Goal: Contribute content

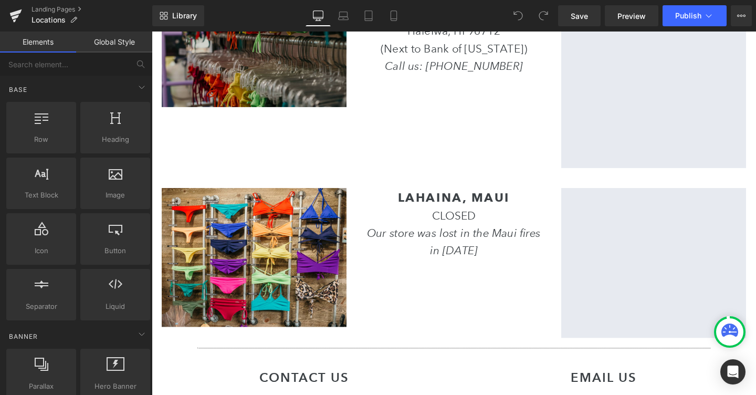
scroll to position [32, 0]
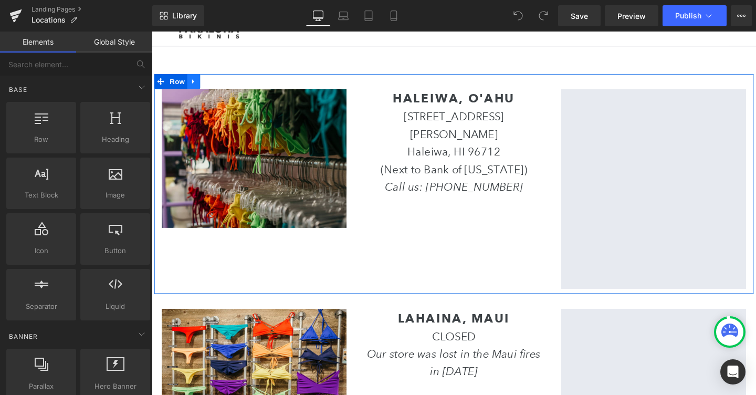
click at [195, 82] on icon at bounding box center [195, 83] width 2 height 5
click at [212, 87] on icon at bounding box center [209, 83] width 7 height 7
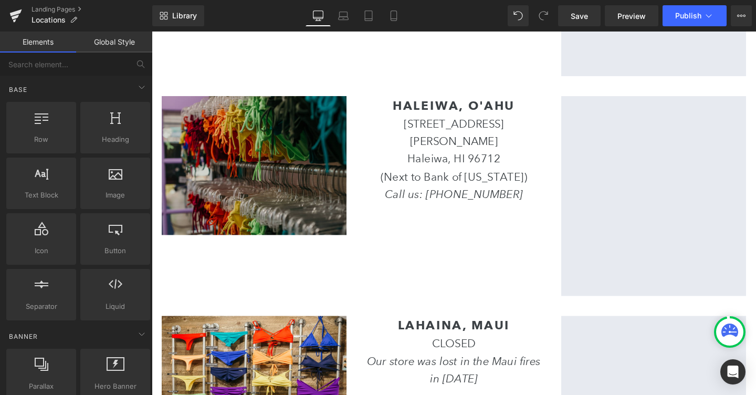
scroll to position [265, 0]
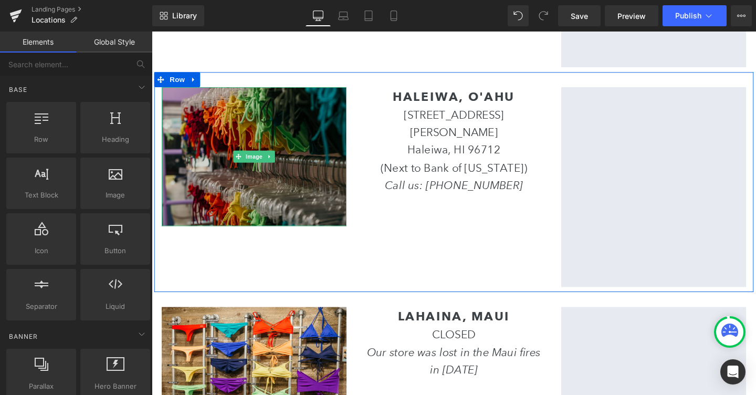
click at [236, 170] on img at bounding box center [259, 163] width 194 height 147
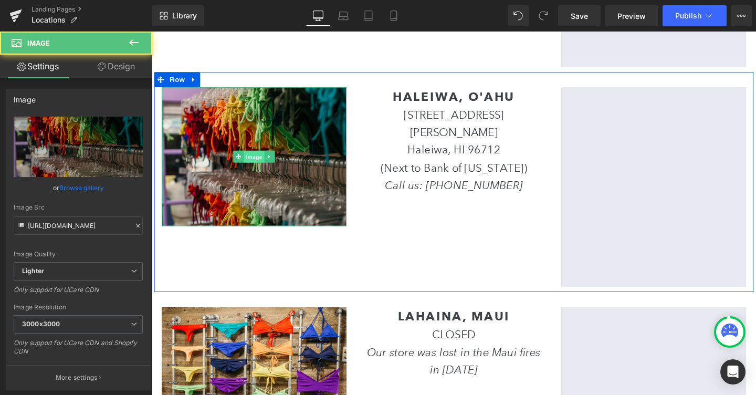
click at [255, 168] on span "Image" at bounding box center [259, 163] width 22 height 13
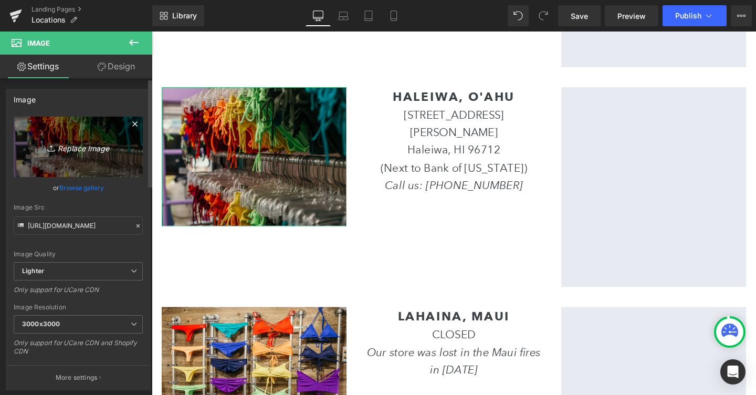
click at [94, 151] on icon "Replace Image" at bounding box center [78, 146] width 84 height 13
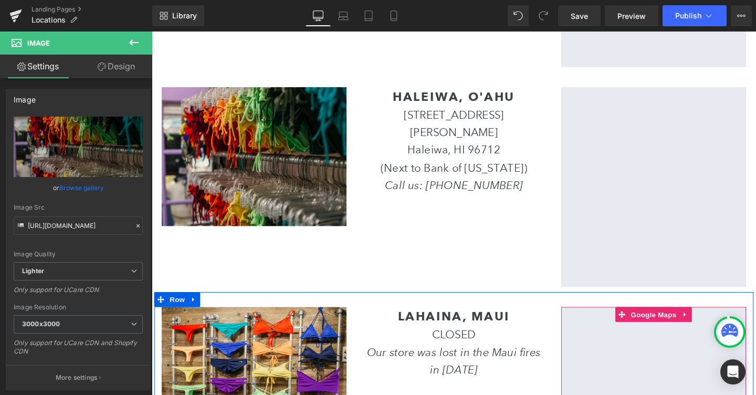
type input "C:\fakepath\Screenshot [DATE] 10.59.24 AM.png"
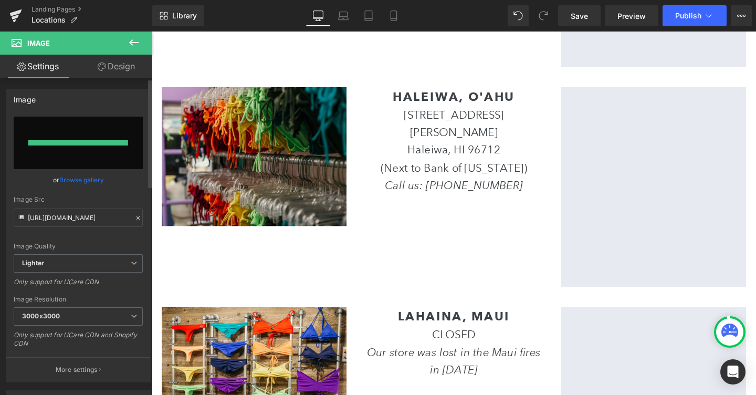
type input "[URL][DOMAIN_NAME]"
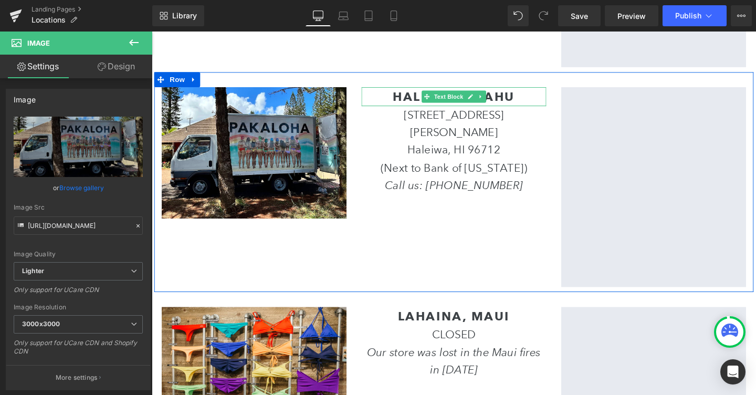
click at [426, 97] on b "HALEIWA, O'AHU" at bounding box center [469, 99] width 128 height 15
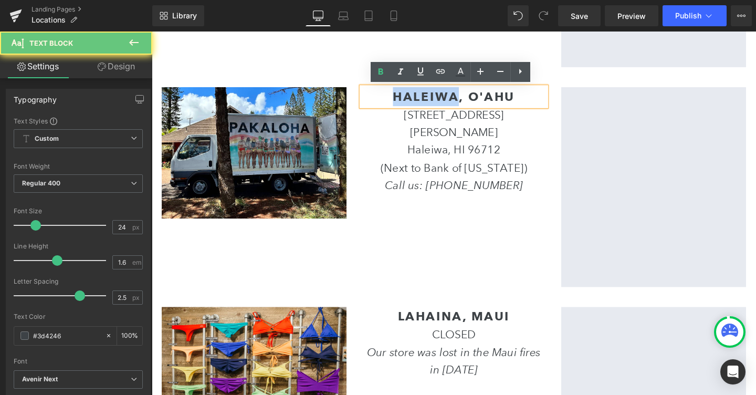
click at [426, 96] on b "HALEIWA, O'AHU" at bounding box center [469, 99] width 128 height 15
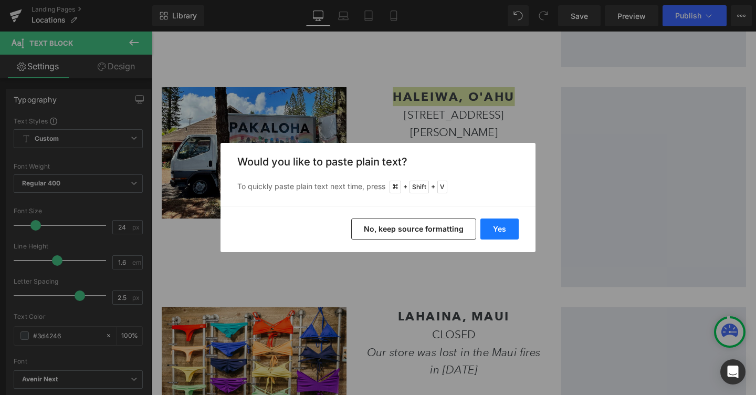
click at [495, 224] on button "Yes" at bounding box center [500, 228] width 38 height 21
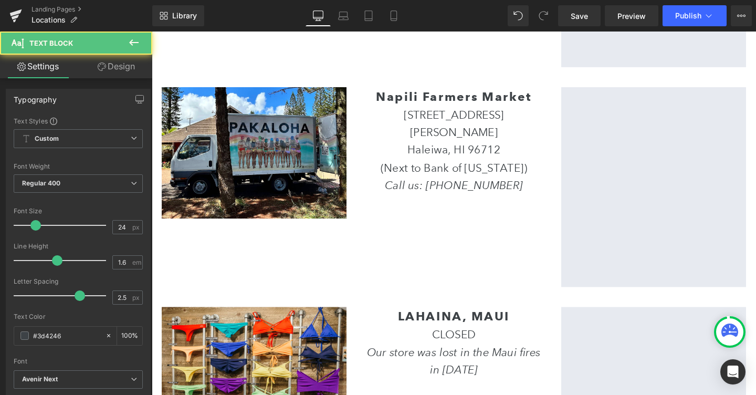
click at [439, 92] on b "Napili Farmers Market" at bounding box center [470, 99] width 164 height 15
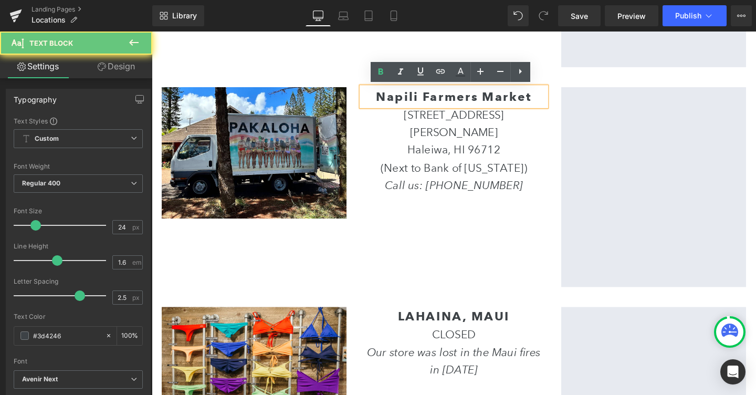
click at [439, 92] on b "Napili Farmers Market" at bounding box center [470, 99] width 164 height 15
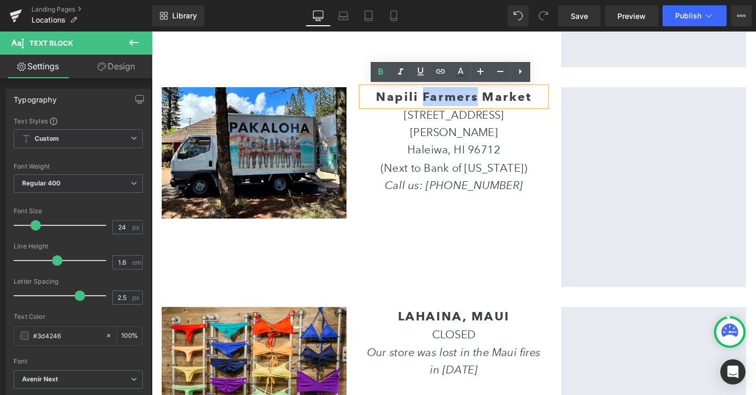
click at [439, 92] on b "Napili Farmers Market" at bounding box center [470, 99] width 164 height 15
click at [508, 98] on b "Napili Farmers Market" at bounding box center [470, 99] width 164 height 15
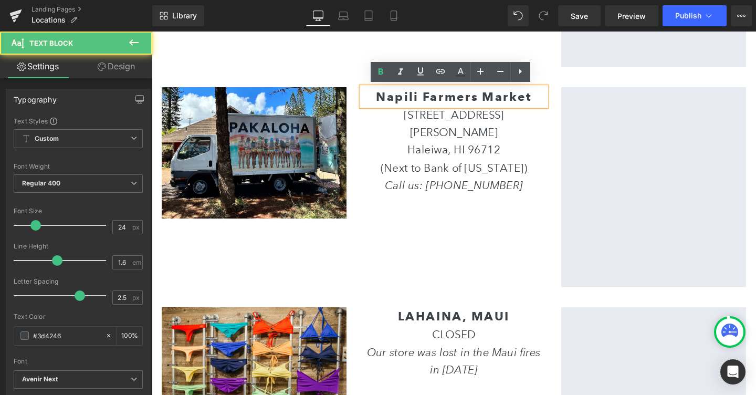
click at [508, 98] on b "Napili Farmers Market" at bounding box center [470, 99] width 164 height 15
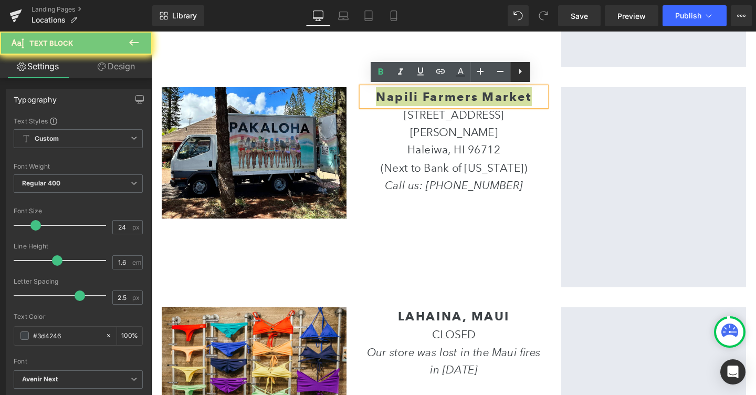
click at [515, 75] on icon at bounding box center [520, 71] width 13 height 13
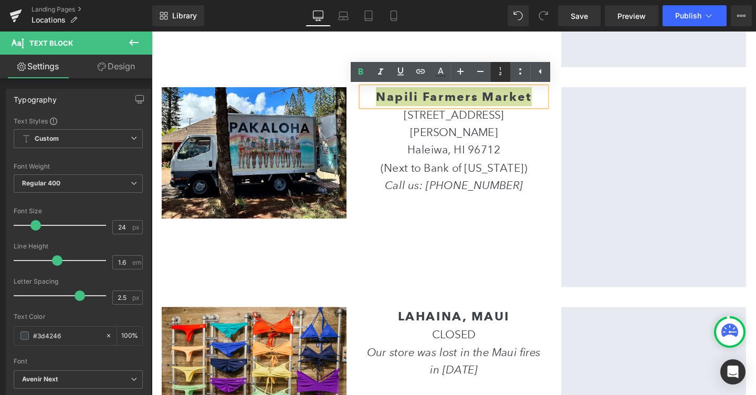
click at [506, 80] on link at bounding box center [501, 72] width 20 height 20
click at [501, 78] on link at bounding box center [501, 72] width 20 height 20
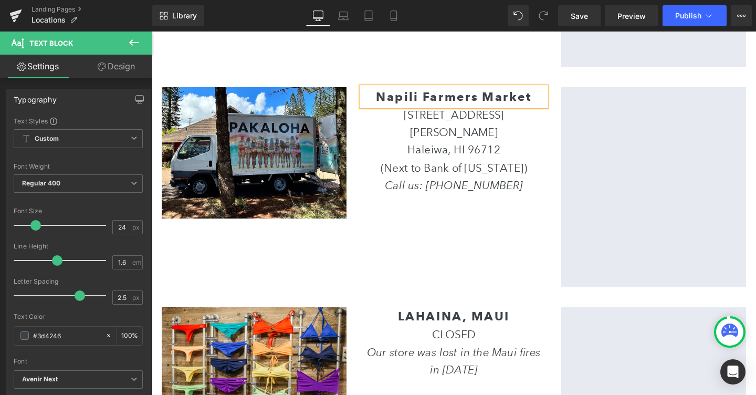
click at [506, 100] on b "Napili Farmers Market" at bounding box center [470, 99] width 164 height 15
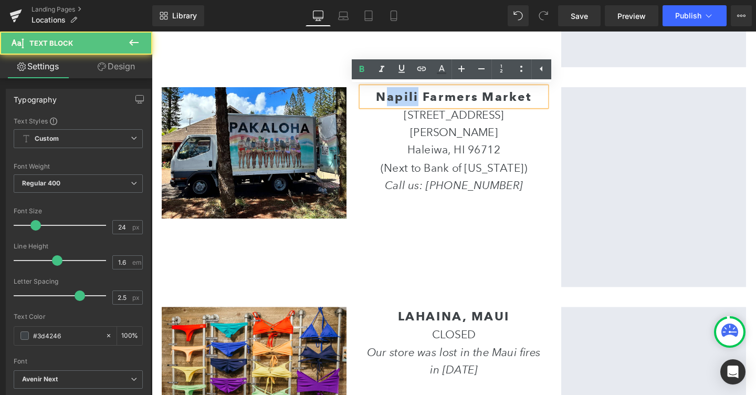
drag, startPoint x: 397, startPoint y: 97, endPoint x: 430, endPoint y: 97, distance: 33.6
click at [430, 97] on b "Napili Farmers Market" at bounding box center [470, 99] width 164 height 15
click at [425, 98] on b "Napili Farmers Market" at bounding box center [470, 99] width 164 height 15
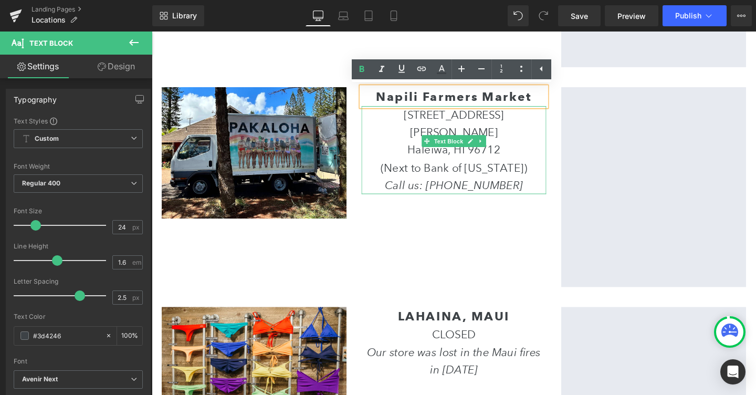
click at [462, 147] on div "[GEOGRAPHIC_DATA] (Next to Bank of [US_STATE] ) Call us: [PHONE_NUMBER]" at bounding box center [469, 175] width 194 height 56
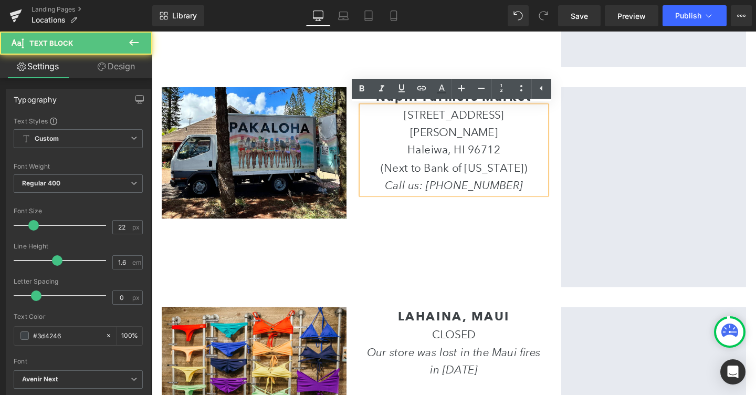
click at [462, 147] on div "[GEOGRAPHIC_DATA] (Next to Bank of [US_STATE] ) Call us: [PHONE_NUMBER]" at bounding box center [469, 175] width 194 height 56
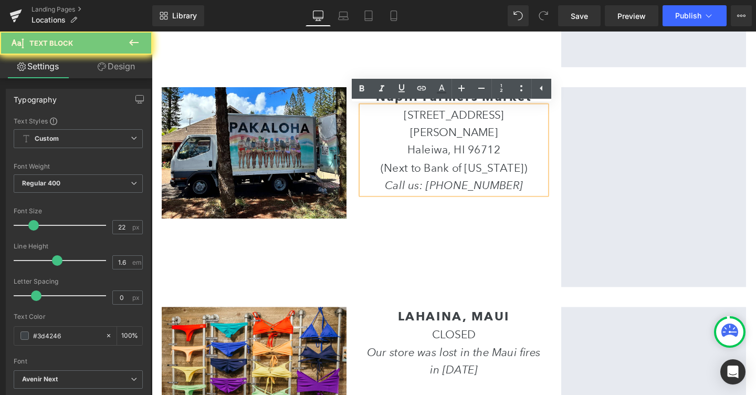
click at [462, 147] on div "[GEOGRAPHIC_DATA] (Next to Bank of [US_STATE] ) Call us: [PHONE_NUMBER]" at bounding box center [469, 175] width 194 height 56
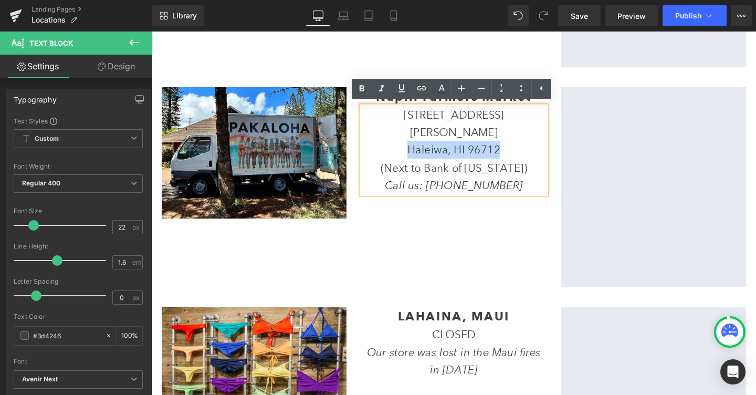
click at [462, 147] on div "[GEOGRAPHIC_DATA] (Next to Bank of [US_STATE] ) Call us: [PHONE_NUMBER]" at bounding box center [469, 175] width 194 height 56
click at [418, 120] on div "[STREET_ADDRESS][PERSON_NAME] (Next to Bank of [US_STATE] ) Call us: [PHONE_NUM…" at bounding box center [469, 156] width 194 height 92
drag, startPoint x: 397, startPoint y: 119, endPoint x: 516, endPoint y: 145, distance: 122.6
click at [516, 145] on div "[STREET_ADDRESS][PERSON_NAME] (Next to Bank of [US_STATE] ) Call us: [PHONE_NUM…" at bounding box center [469, 156] width 194 height 92
click at [398, 118] on div "[STREET_ADDRESS][PERSON_NAME] (Next to Bank of [US_STATE] ) Call us: [PHONE_NUM…" at bounding box center [469, 156] width 194 height 92
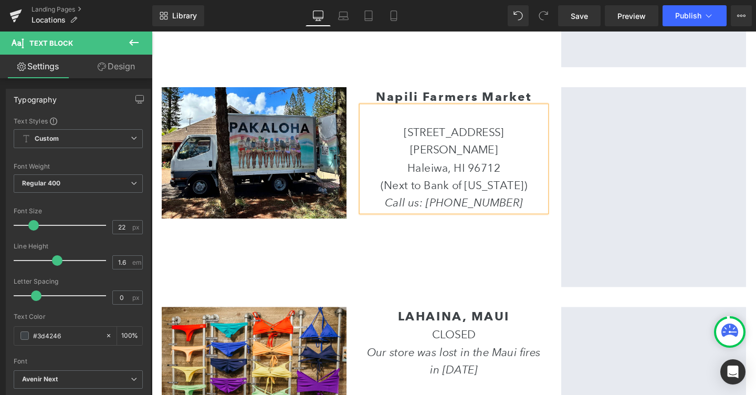
click at [419, 116] on div at bounding box center [469, 119] width 194 height 18
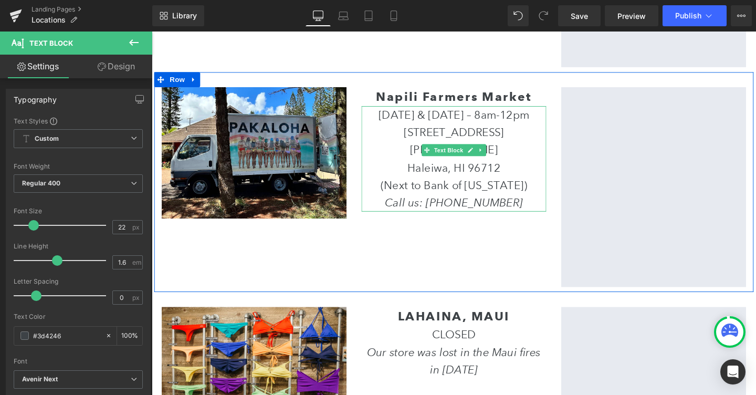
click at [398, 135] on div "[DATE] & [DATE] – 8am-12pm [STREET_ADDRESS][PERSON_NAME] (Next to [GEOGRAPHIC_D…" at bounding box center [469, 165] width 194 height 111
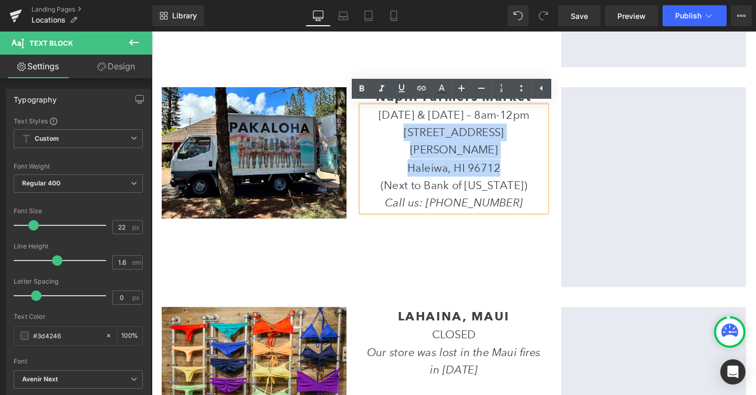
drag, startPoint x: 398, startPoint y: 136, endPoint x: 522, endPoint y: 158, distance: 126.0
click at [522, 158] on div "[DATE] & [DATE] – 8am-12pm [STREET_ADDRESS][PERSON_NAME] (Next to [GEOGRAPHIC_D…" at bounding box center [469, 165] width 194 height 111
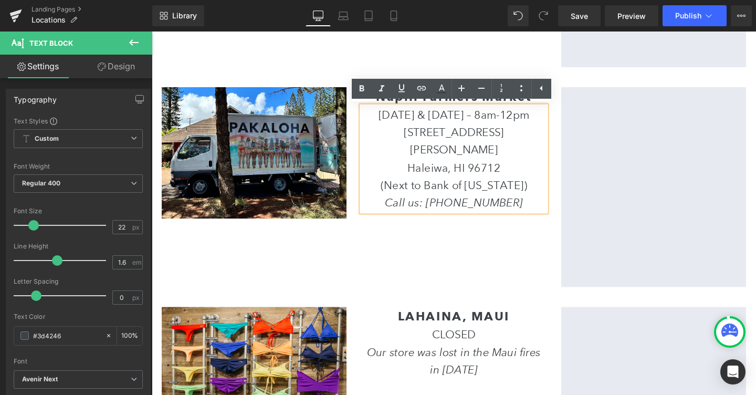
click at [533, 202] on div "Call us: [PHONE_NUMBER]" at bounding box center [469, 211] width 194 height 18
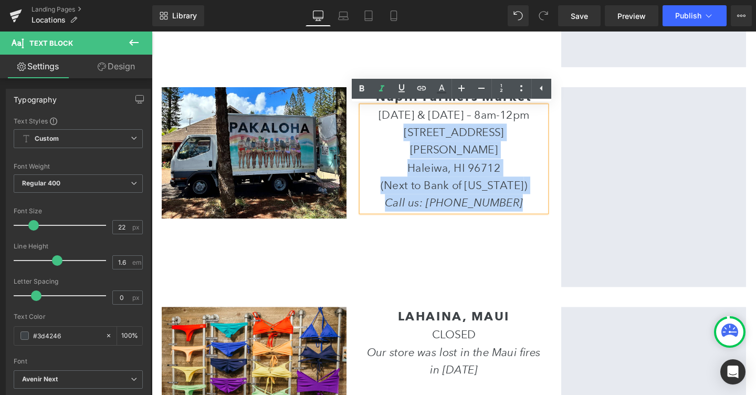
drag, startPoint x: 534, startPoint y: 190, endPoint x: 400, endPoint y: 141, distance: 142.6
click at [400, 141] on div "[DATE] & [DATE] – 8am-12pm [STREET_ADDRESS][PERSON_NAME] (Next to [GEOGRAPHIC_D…" at bounding box center [469, 165] width 194 height 111
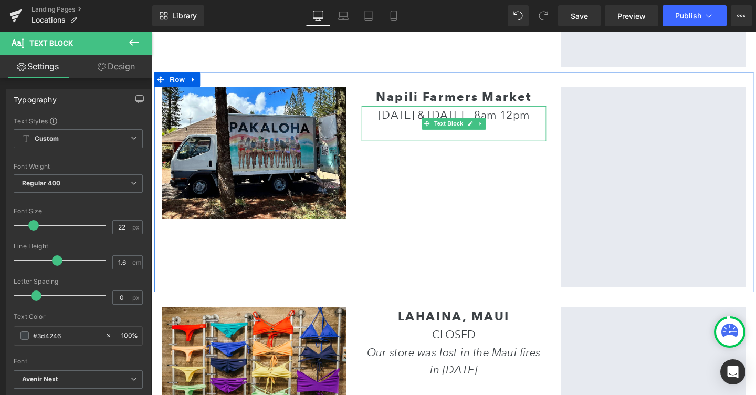
click at [408, 120] on div "[DATE] & [DATE] – 8am-12pm" at bounding box center [469, 119] width 194 height 18
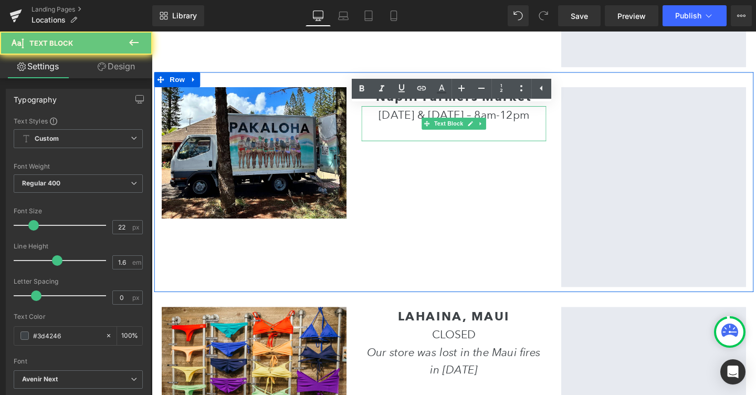
click at [408, 120] on div "[DATE] & [DATE] – 8am-12pm" at bounding box center [469, 119] width 194 height 18
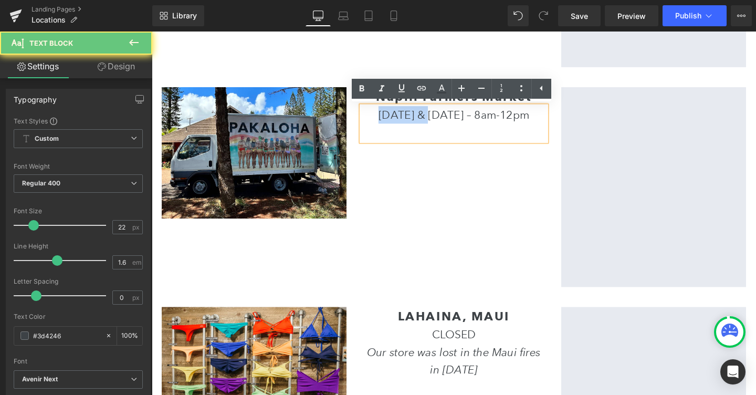
click at [408, 120] on div "[DATE] & [DATE] – 8am-12pm" at bounding box center [469, 119] width 194 height 18
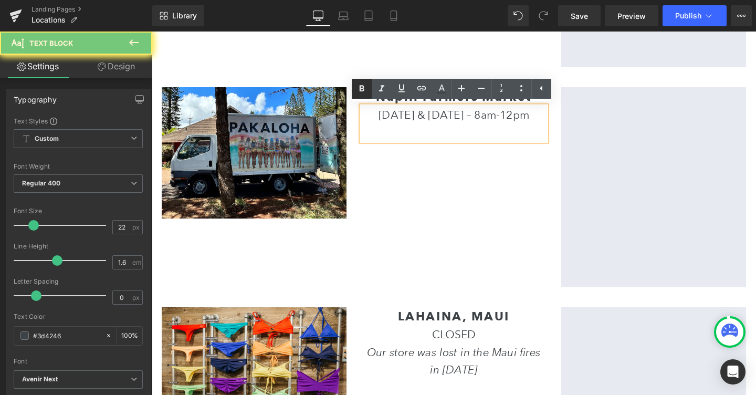
click at [365, 92] on icon at bounding box center [362, 88] width 13 height 13
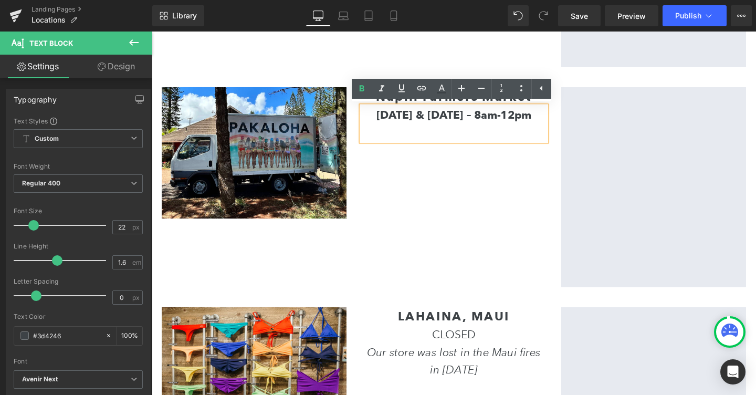
click at [427, 128] on div "[DATE] & [DATE] – 8am-12pm" at bounding box center [469, 119] width 194 height 18
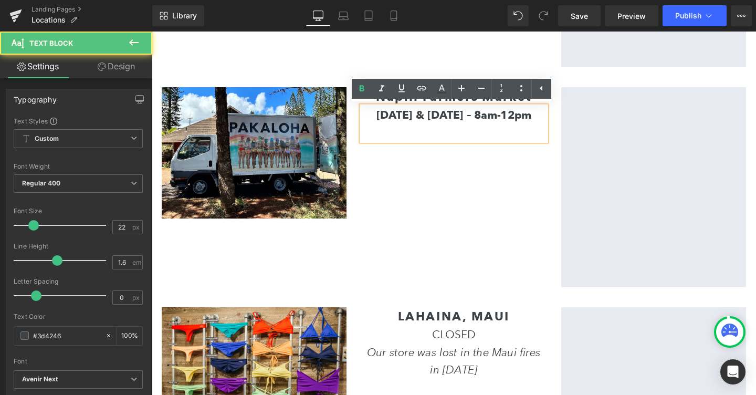
click at [430, 147] on div "[DATE] & [DATE] – 8am-12pm" at bounding box center [469, 128] width 194 height 37
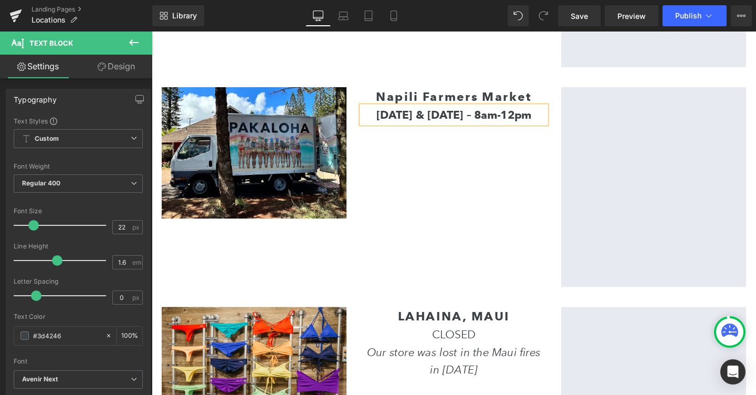
click at [523, 118] on strong "[DATE] & [DATE] – 8am-12pm" at bounding box center [469, 119] width 163 height 14
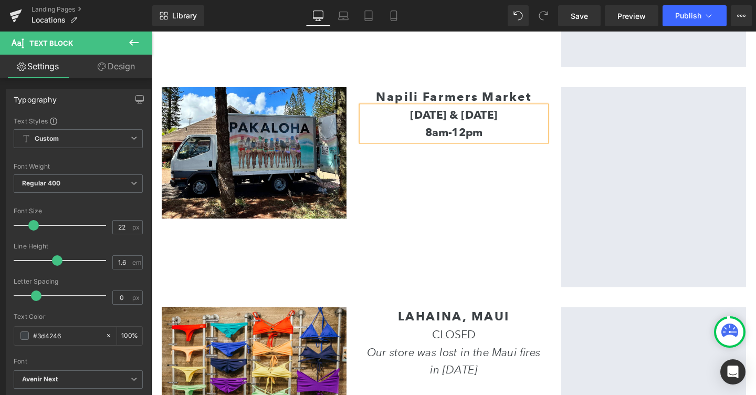
click at [505, 178] on div "Image Napili Farmers Market Text Block [DATE] & [DATE] 8am-12pm Text Block Goog…" at bounding box center [469, 189] width 630 height 231
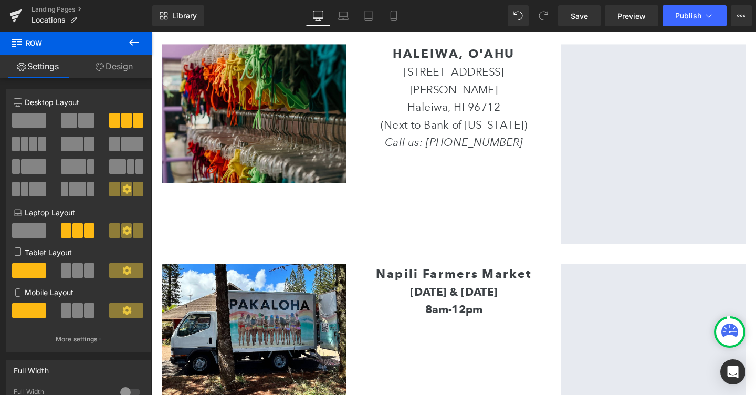
scroll to position [113, 0]
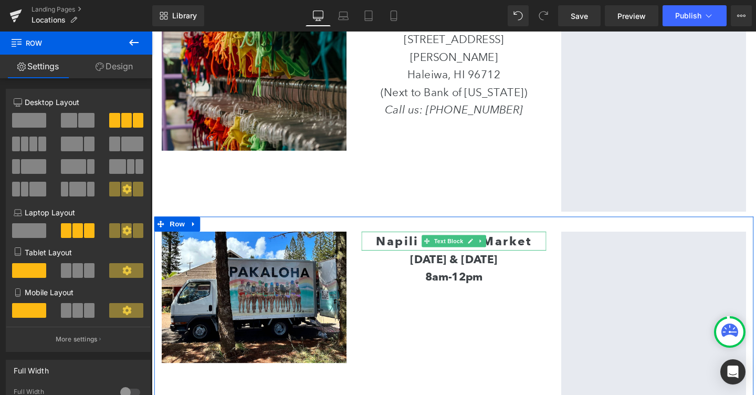
click at [405, 246] on b "Napili Farmers Market" at bounding box center [470, 251] width 164 height 15
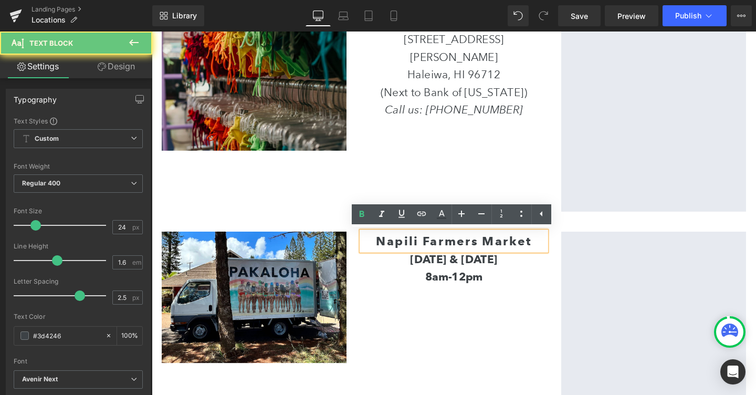
click at [405, 245] on b "Napili Farmers Market" at bounding box center [470, 251] width 164 height 15
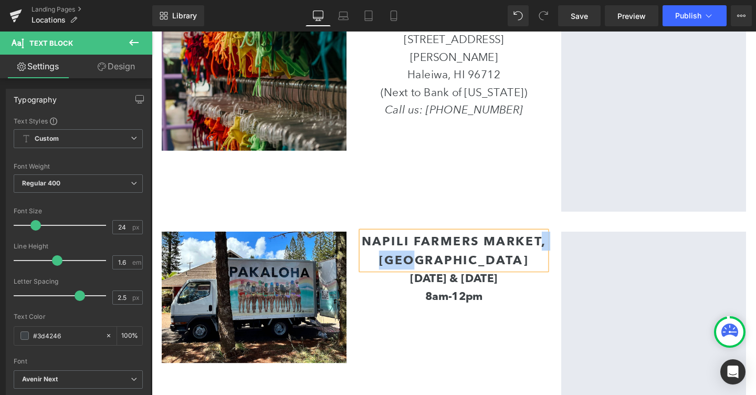
drag, startPoint x: 524, startPoint y: 274, endPoint x: 561, endPoint y: 254, distance: 42.5
click at [561, 254] on div "NAPILI FARMERS MARKET, [GEOGRAPHIC_DATA]" at bounding box center [469, 262] width 194 height 40
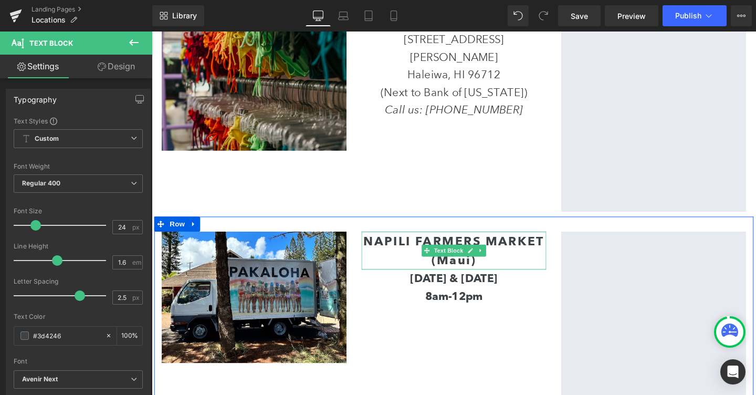
click at [440, 270] on div "(Maui)" at bounding box center [469, 272] width 194 height 20
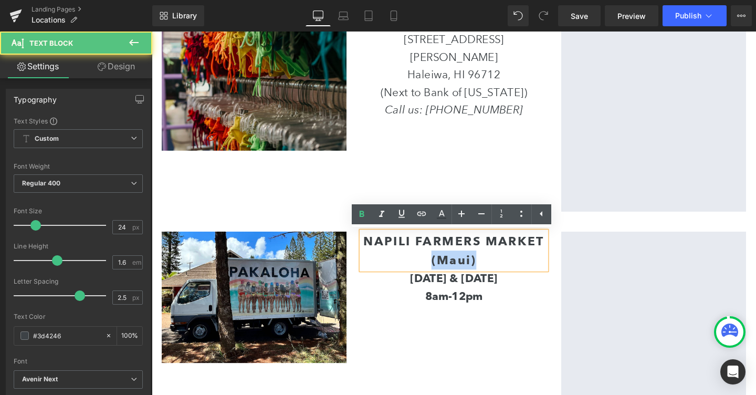
drag, startPoint x: 440, startPoint y: 270, endPoint x: 503, endPoint y: 270, distance: 63.0
click at [503, 270] on div "(Maui)" at bounding box center [469, 272] width 194 height 20
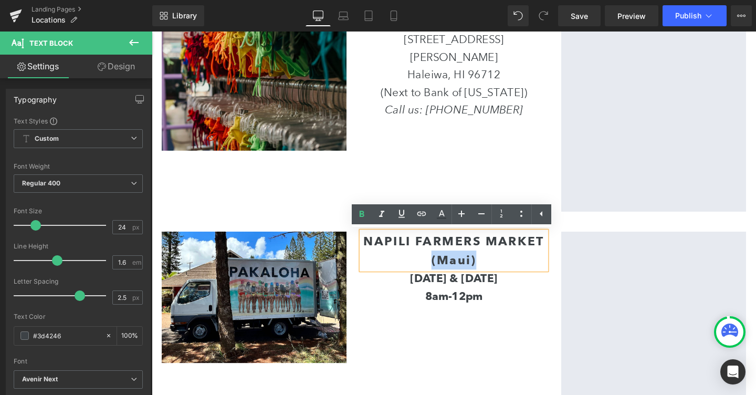
click at [471, 336] on div "Image NAPILI FARMERS MARKET (Maui) Text Block [DATE] & [DATE] 8am-12pm Text Blo…" at bounding box center [469, 341] width 630 height 231
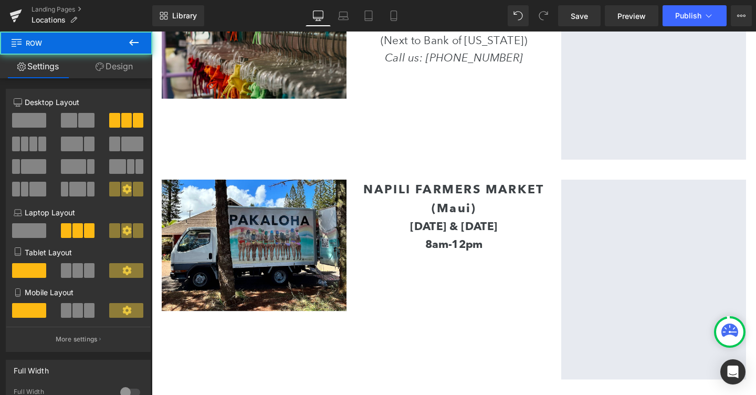
scroll to position [169, 0]
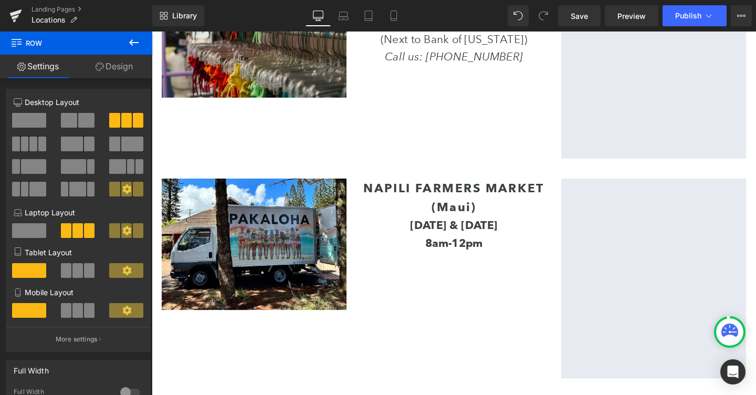
click at [505, 264] on div "Image NAPILI FARMERS MARKET (Maui) Text Block [DATE] & [DATE] 8am-12pm Text Blo…" at bounding box center [469, 285] width 630 height 231
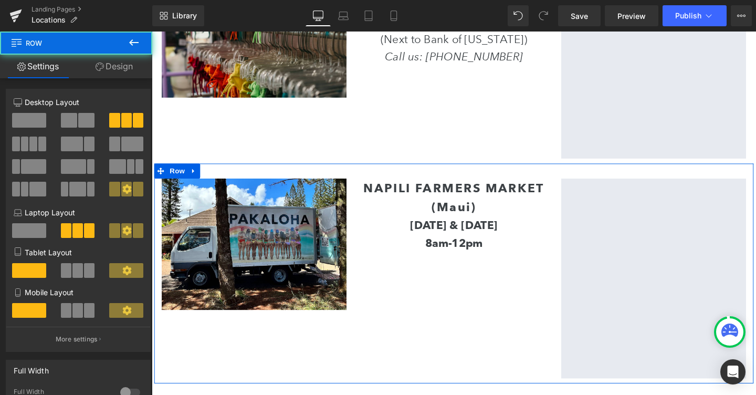
click at [505, 259] on div "8am-12pm" at bounding box center [469, 254] width 194 height 18
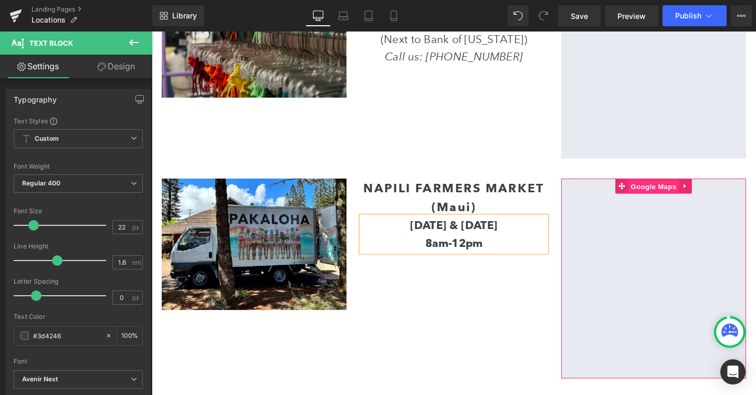
click at [696, 189] on span "Google Maps" at bounding box center [679, 194] width 53 height 16
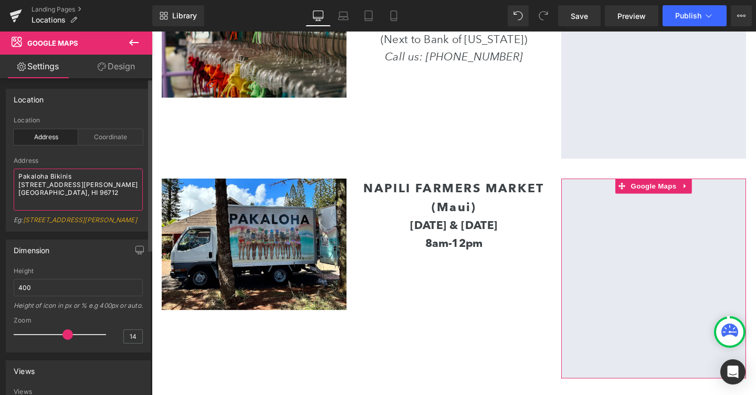
drag, startPoint x: 53, startPoint y: 202, endPoint x: 7, endPoint y: 163, distance: 60.0
click at [7, 163] on div "address Location Address Coordinate Address [GEOGRAPHIC_DATA][STREET_ADDRESS] […" at bounding box center [78, 174] width 144 height 114
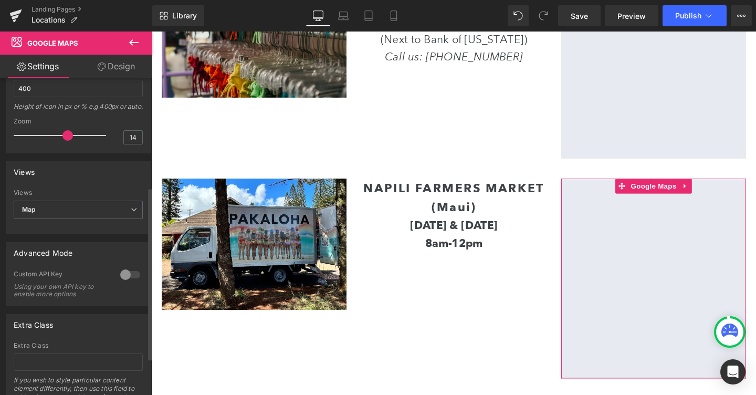
type textarea "Napili Farmers Market"
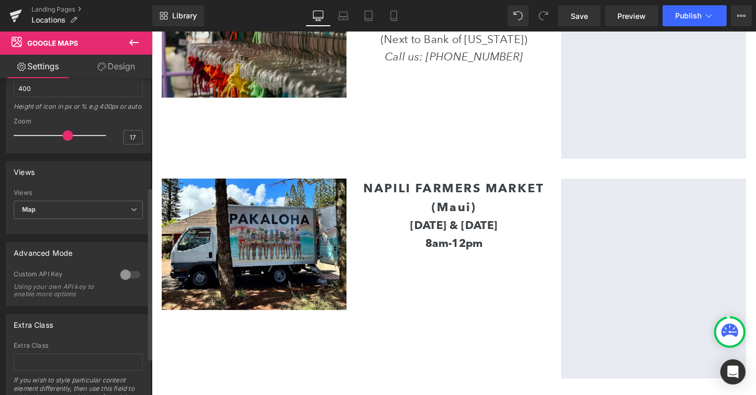
click at [75, 146] on div at bounding box center [62, 135] width 87 height 21
click at [67, 146] on div at bounding box center [62, 135] width 87 height 21
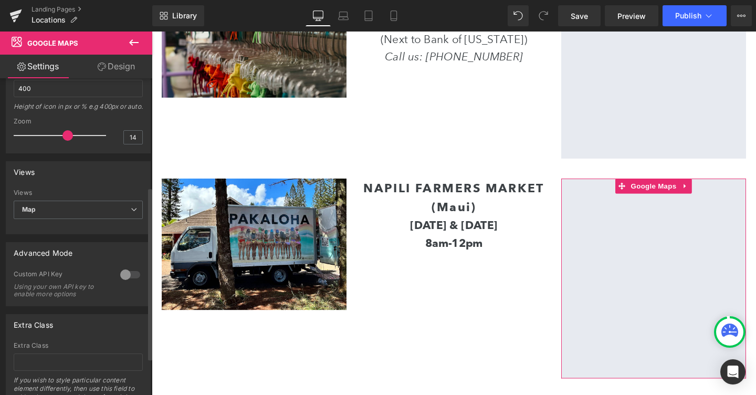
type input "16"
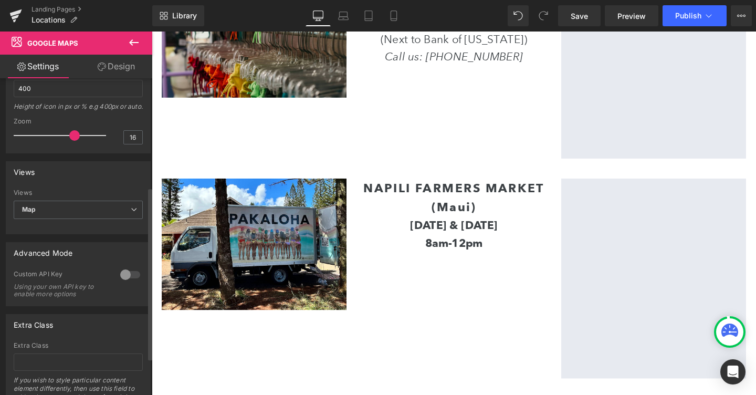
click at [71, 146] on div at bounding box center [62, 135] width 87 height 21
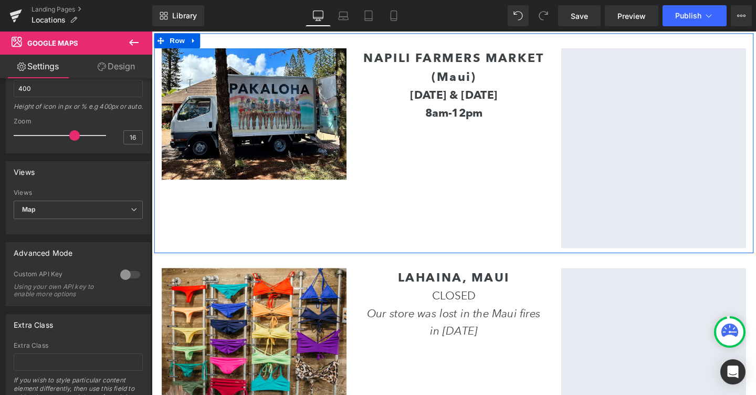
scroll to position [308, 0]
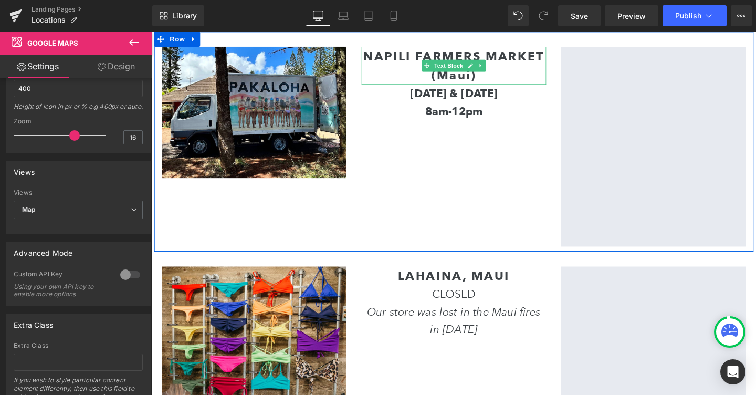
click at [501, 80] on div "(Maui)" at bounding box center [469, 77] width 194 height 20
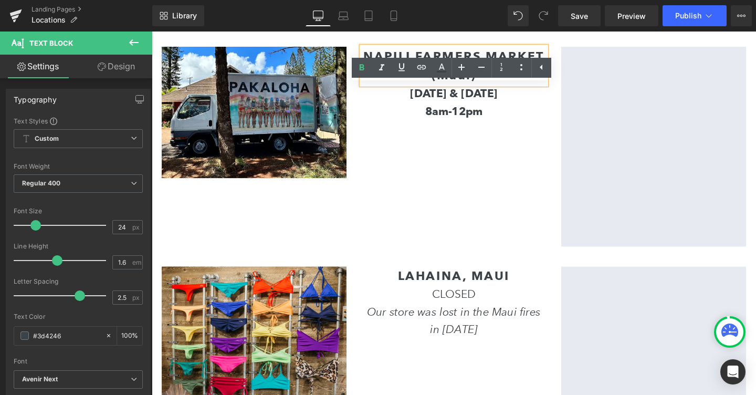
drag, startPoint x: 633, startPoint y: 111, endPoint x: 441, endPoint y: 85, distance: 194.1
click at [440, 85] on div "(Maui)" at bounding box center [469, 77] width 194 height 20
drag, startPoint x: 440, startPoint y: 85, endPoint x: 513, endPoint y: 79, distance: 73.2
click at [513, 79] on div "(Maui)" at bounding box center [469, 77] width 194 height 20
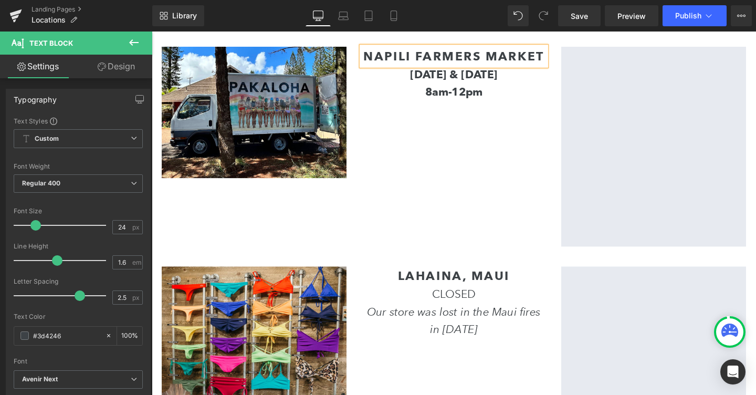
click at [459, 136] on div "Image NAPILI FARMERS MARKET Text Block [DATE] & [DATE] 8am-12pm Text Block Goog…" at bounding box center [469, 147] width 630 height 231
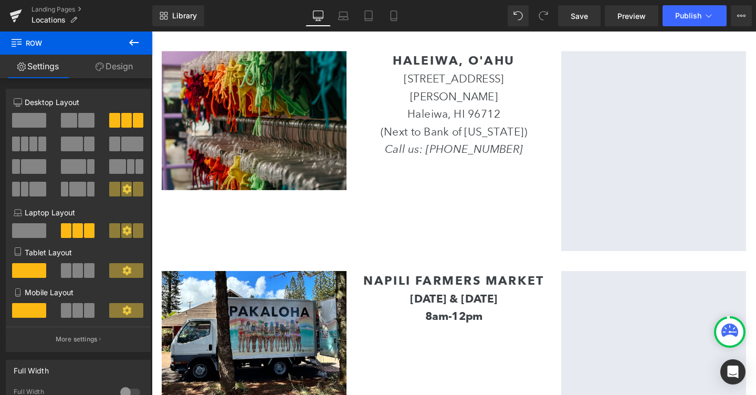
scroll to position [166, 0]
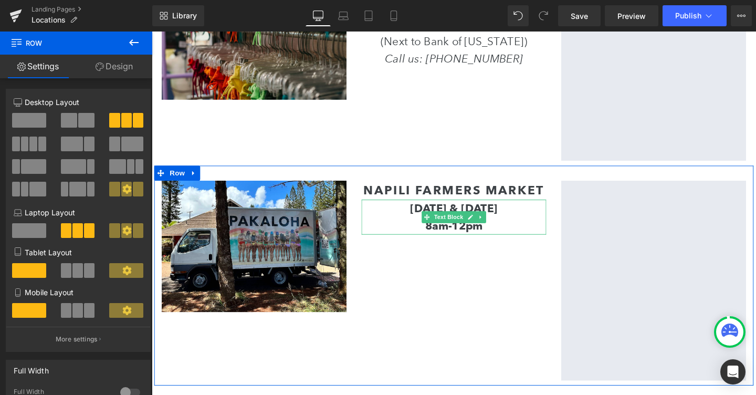
click at [510, 238] on div "8am-12pm" at bounding box center [469, 236] width 194 height 18
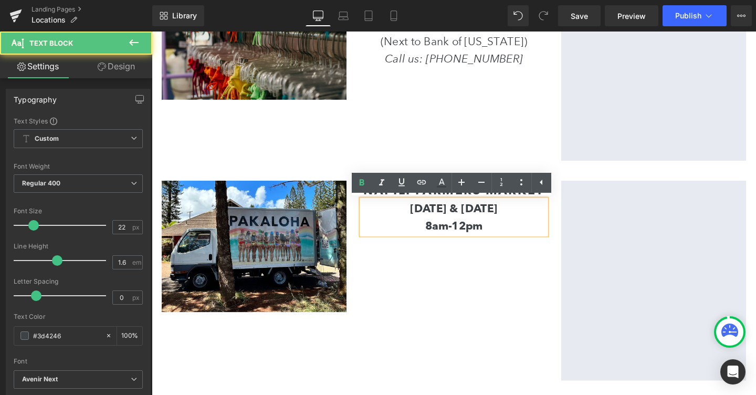
click at [497, 287] on div "Image NAPILI FARMERS MARKET Text Block [DATE] & [DATE] 8am-12pm Text Block Goog…" at bounding box center [469, 288] width 630 height 231
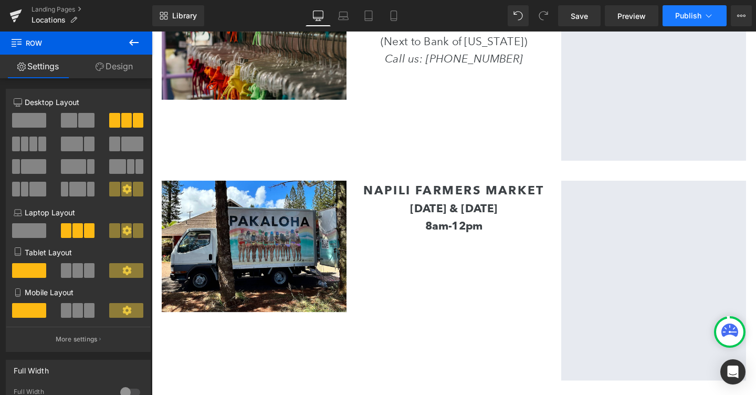
click at [682, 24] on button "Publish" at bounding box center [695, 15] width 64 height 21
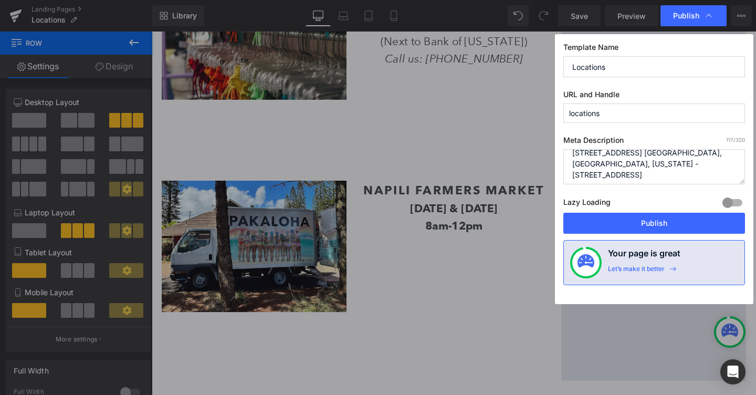
scroll to position [22, 0]
drag, startPoint x: 574, startPoint y: 163, endPoint x: 614, endPoint y: 182, distance: 44.4
click at [614, 182] on textarea "Haleiwa, O'ahu, [US_STATE] - [STREET_ADDRESS] [GEOGRAPHIC_DATA], [GEOGRAPHIC_DA…" at bounding box center [655, 166] width 182 height 35
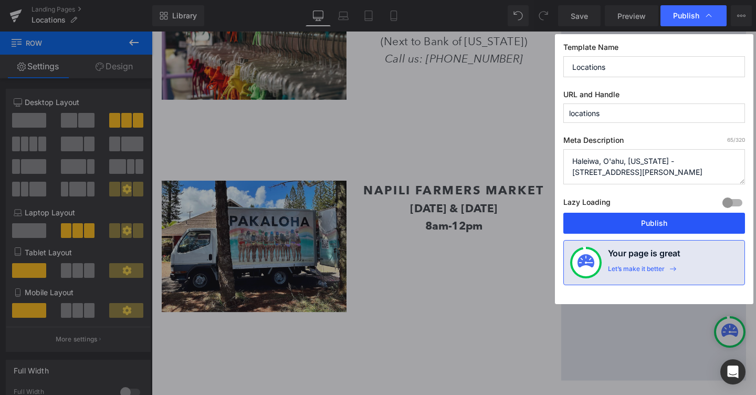
type textarea "Haleiwa, O'ahu, [US_STATE] - [STREET_ADDRESS][PERSON_NAME]"
click at [606, 228] on button "Publish" at bounding box center [655, 223] width 182 height 21
